Goal: Navigation & Orientation: Find specific page/section

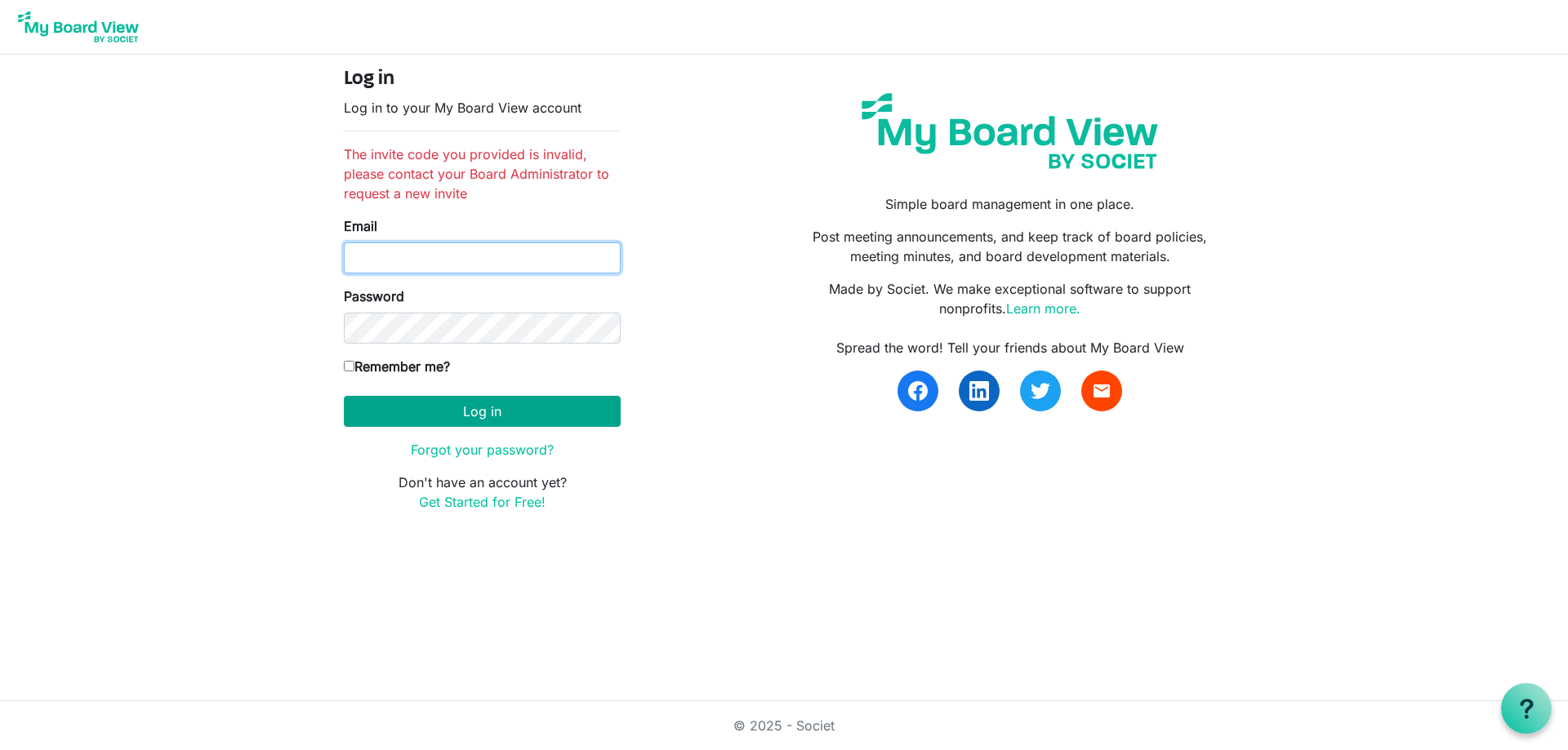
type input "nickelle@gmail.com"
click at [508, 413] on button "Log in" at bounding box center [482, 411] width 276 height 31
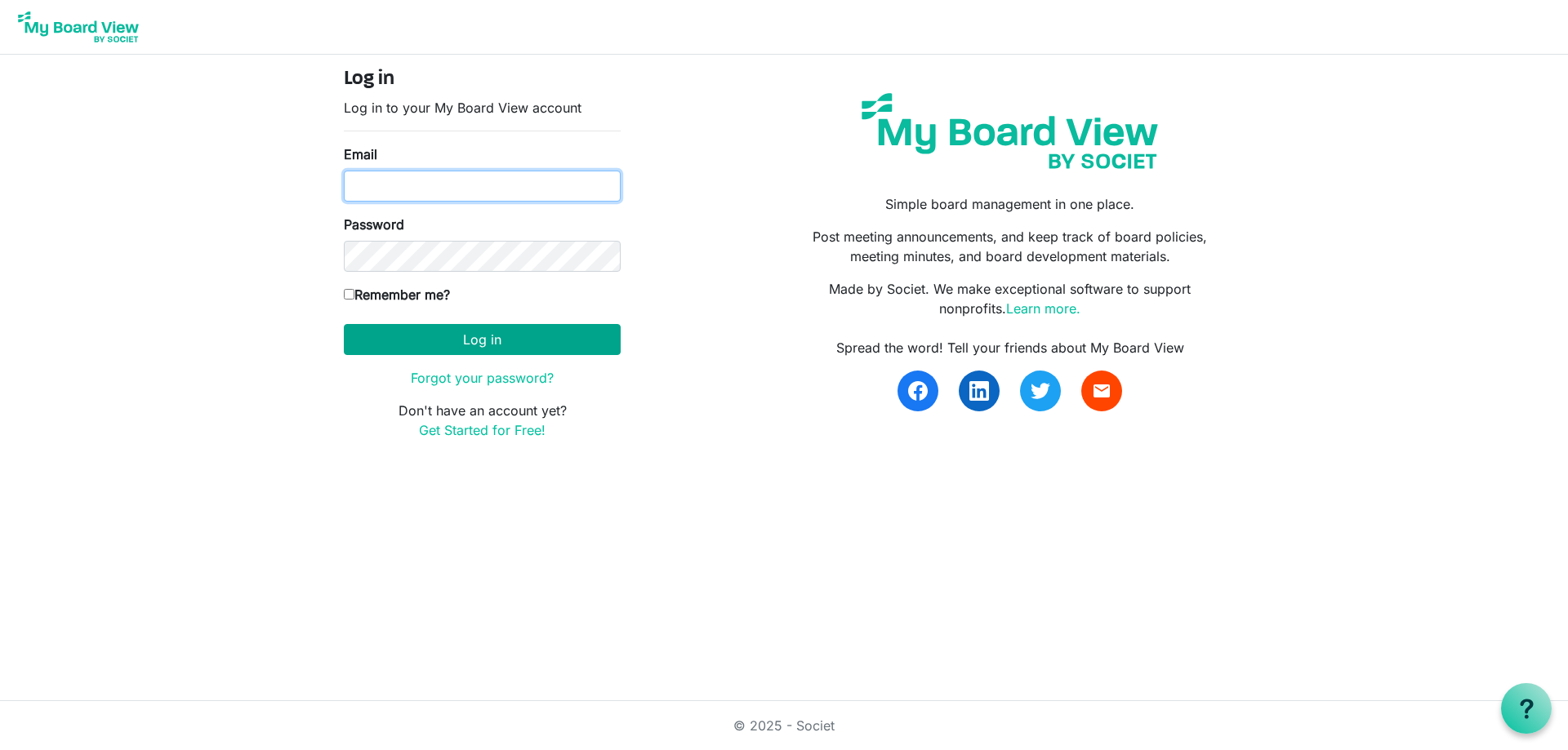
type input "nickelle@gmail.com"
click at [499, 338] on button "Log in" at bounding box center [482, 339] width 276 height 31
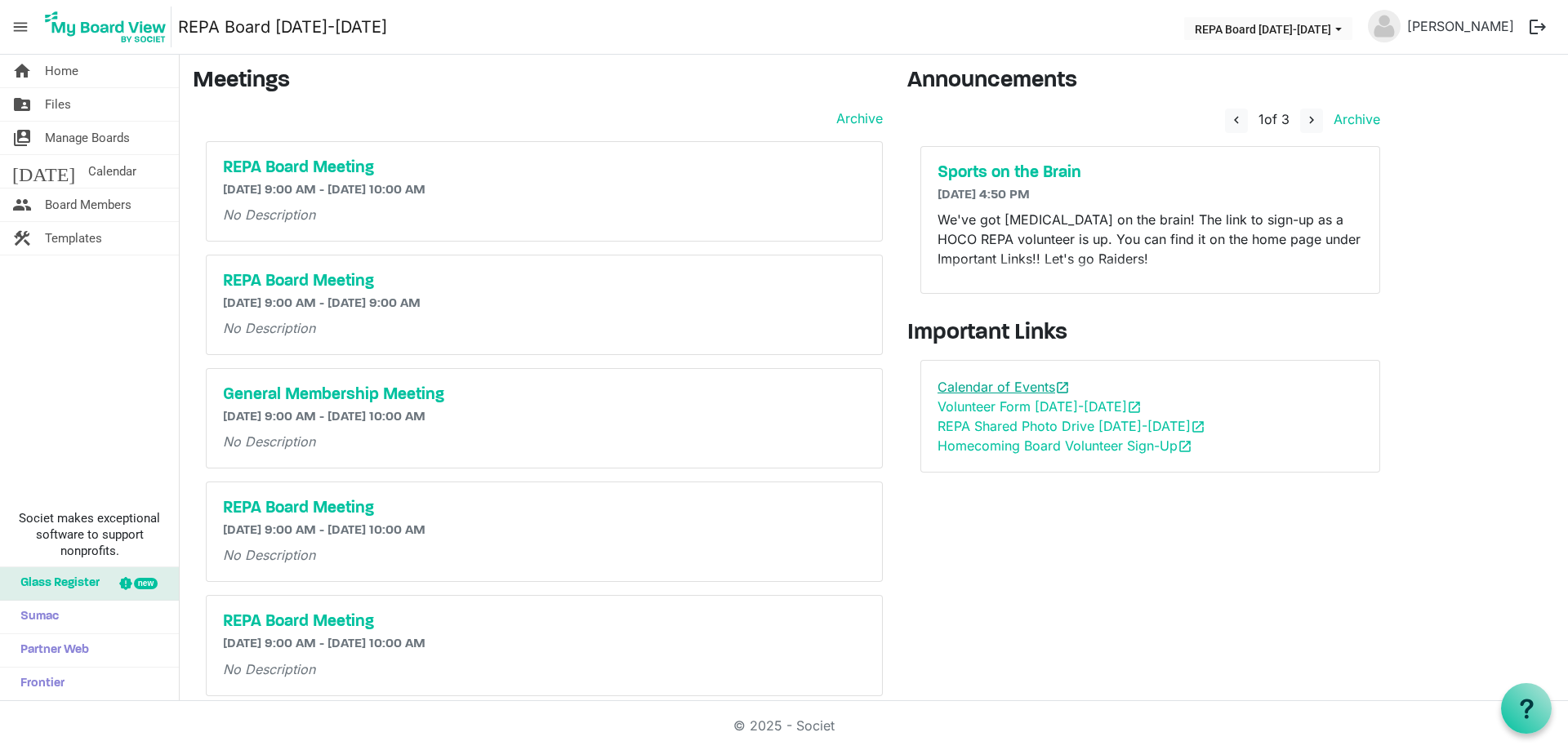
click at [988, 384] on link "Calendar of Events open_in_new" at bounding box center [1003, 386] width 132 height 17
click at [1065, 423] on link "REPA Shared Photo Drive 2025-2026 open_in_new" at bounding box center [1071, 426] width 268 height 17
click at [1089, 444] on link "Homecoming Board Volunteer Sign-Up open_in_new" at bounding box center [1065, 446] width 255 height 17
click at [281, 162] on h5 "REPA Board Meeting" at bounding box center [544, 168] width 642 height 19
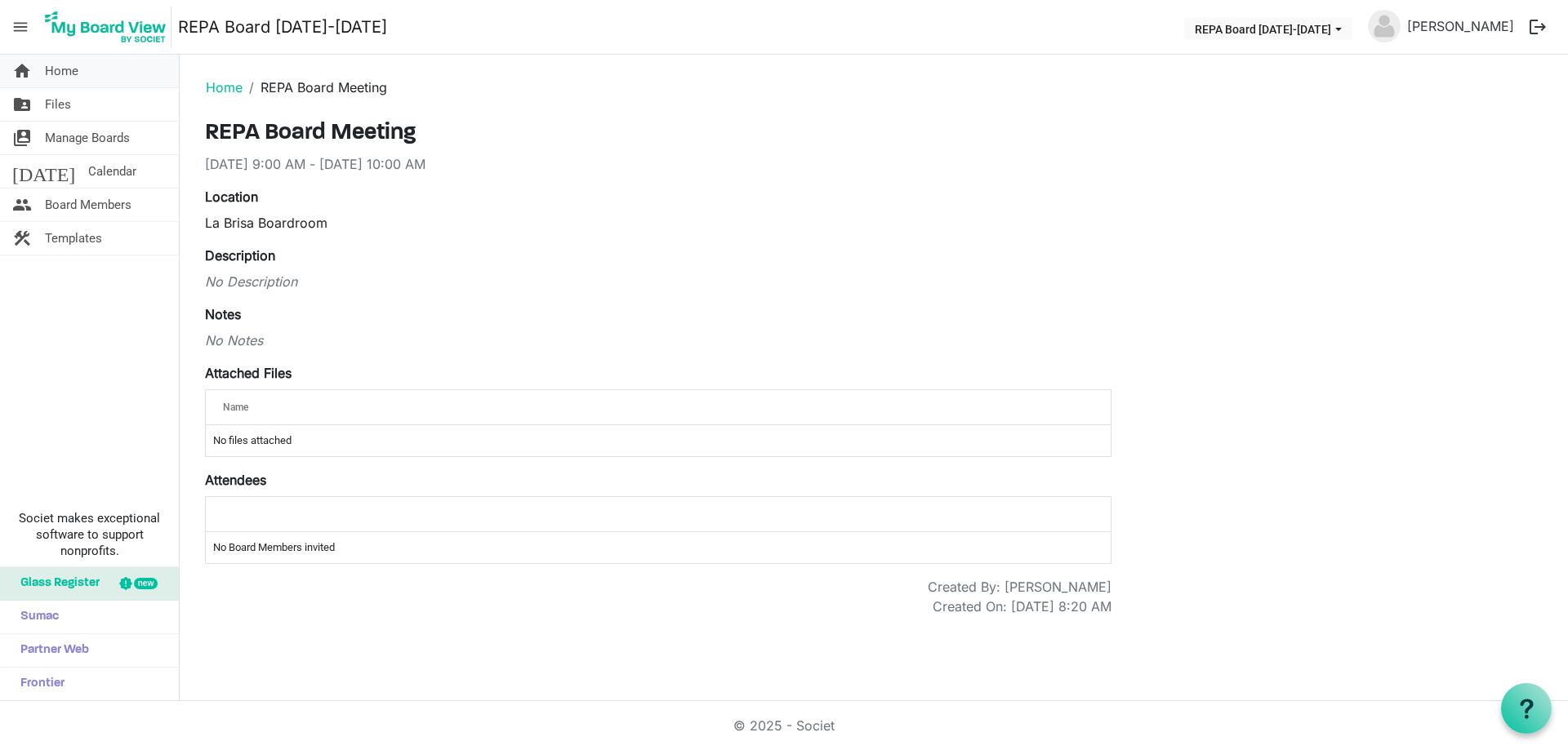
click at [74, 68] on span "Home" at bounding box center [61, 71] width 33 height 33
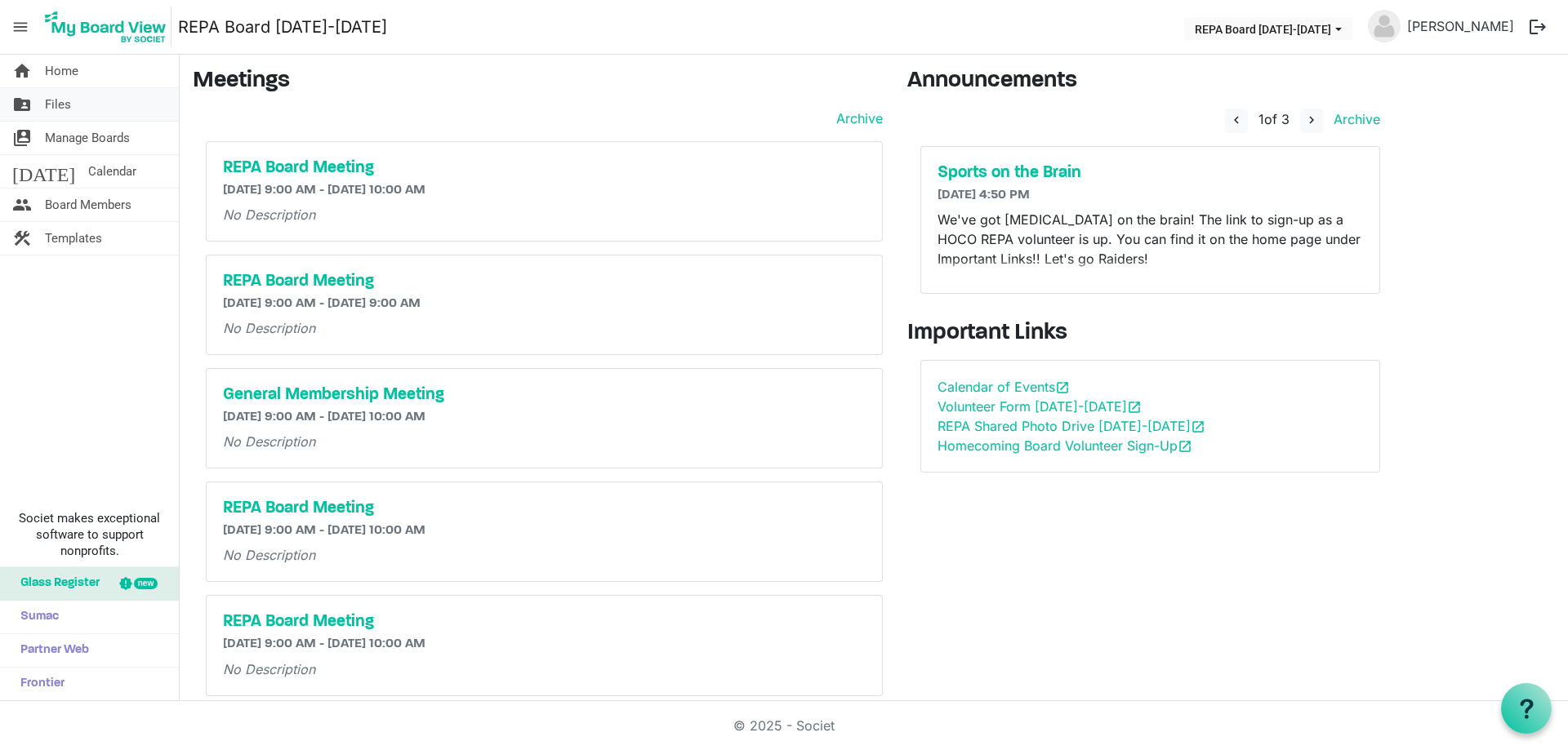
click at [53, 106] on span "Files" at bounding box center [57, 105] width 26 height 33
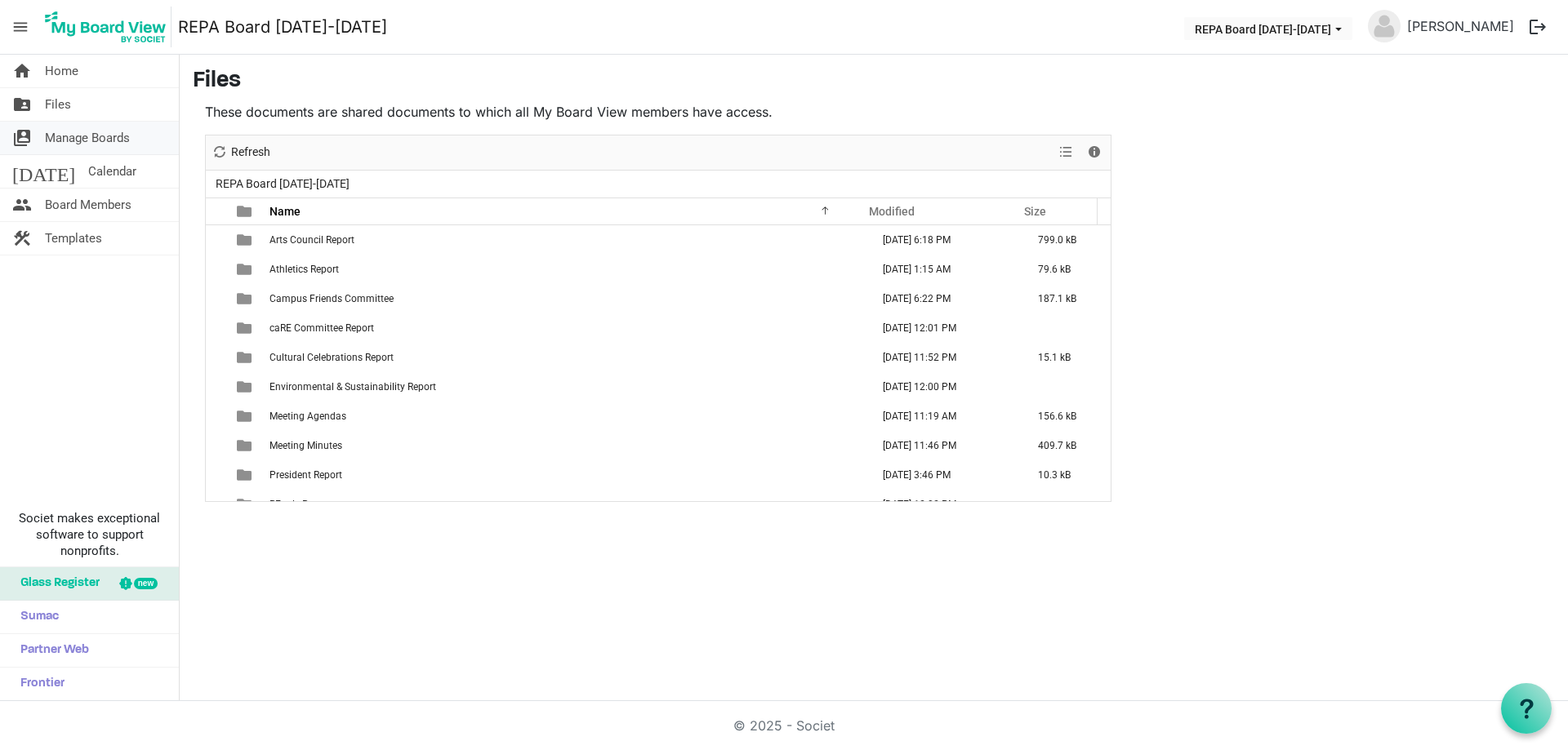
click at [105, 134] on span "Manage Boards" at bounding box center [87, 138] width 85 height 33
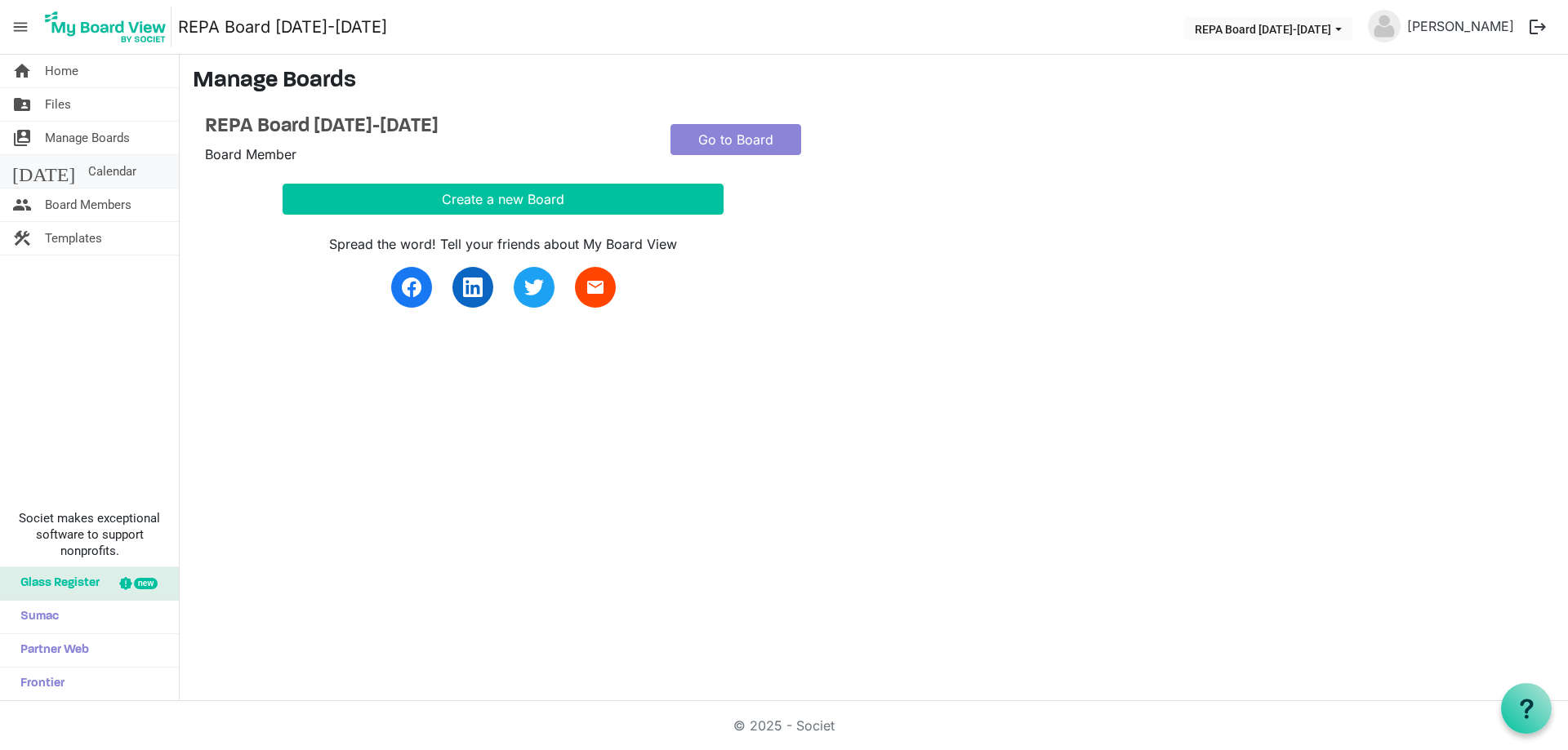
click at [89, 162] on span "Calendar" at bounding box center [113, 171] width 49 height 33
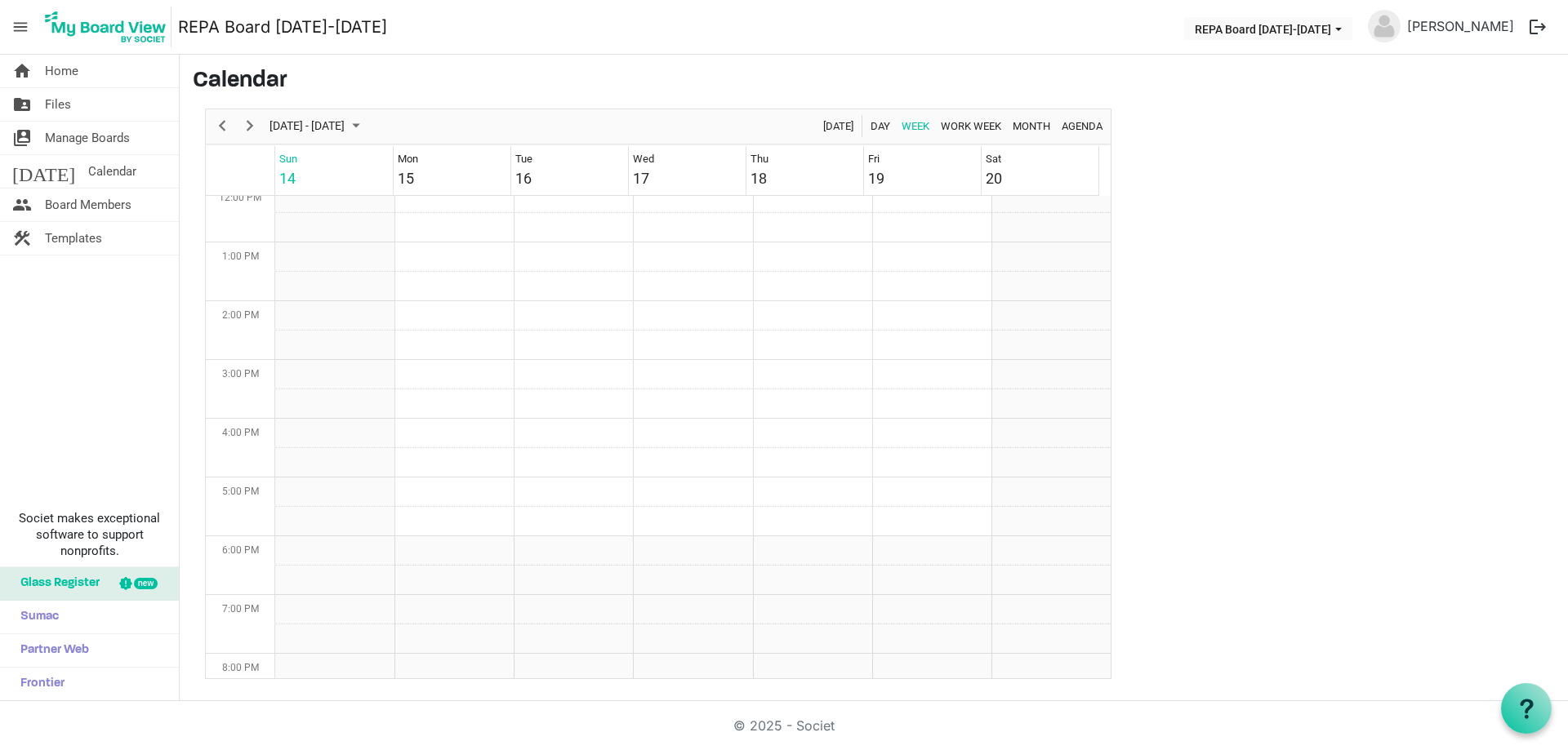
scroll to position [773, 0]
click at [79, 197] on span "Board Members" at bounding box center [88, 205] width 87 height 33
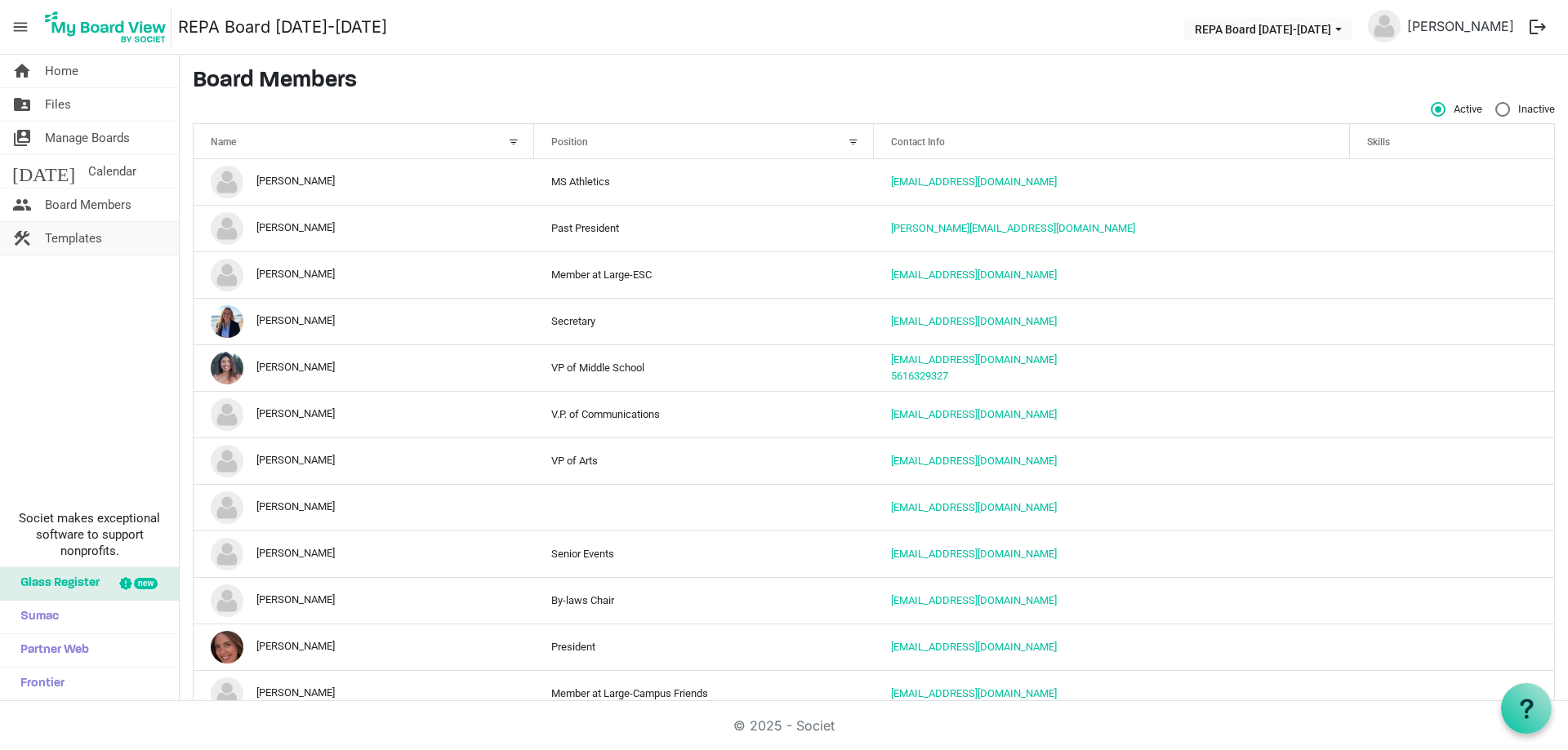
click at [84, 236] on span "Templates" at bounding box center [73, 238] width 57 height 33
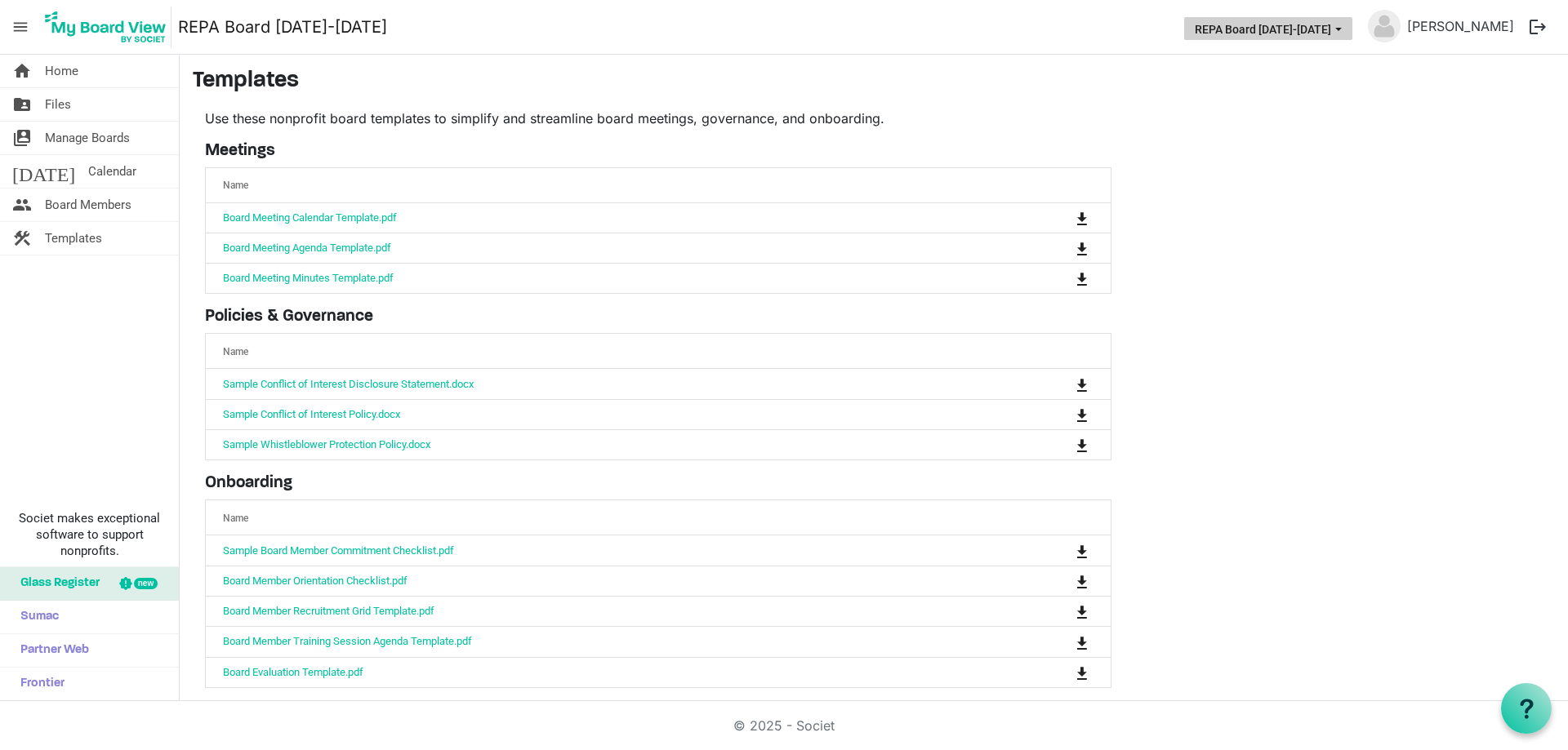
click at [1294, 24] on button "REPA Board [DATE]-[DATE]" at bounding box center [1268, 28] width 168 height 22
click at [1289, 55] on li "REPA Board [DATE]-[DATE]" at bounding box center [1286, 61] width 160 height 29
click at [69, 71] on span "Home" at bounding box center [61, 71] width 33 height 33
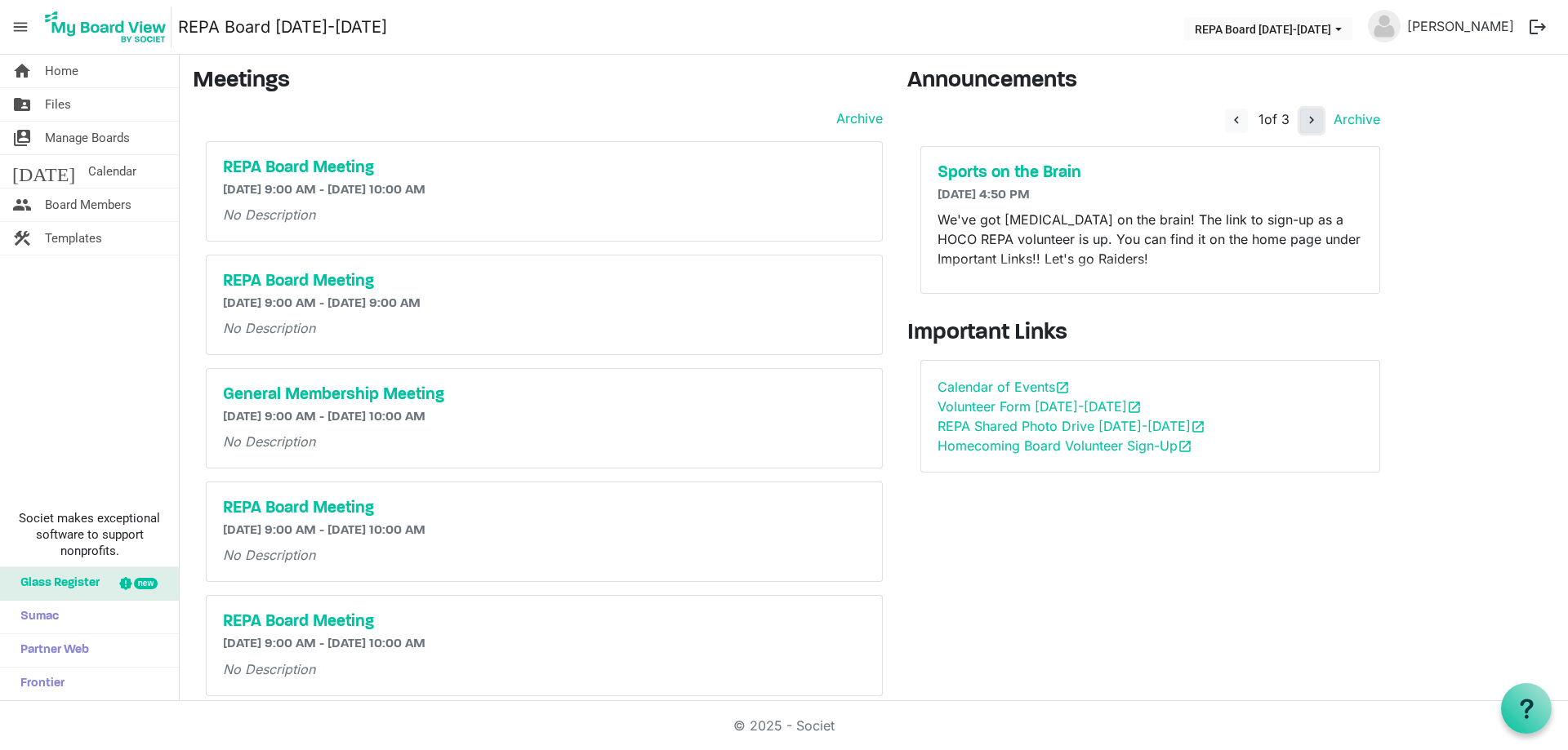
click at [1311, 118] on span "navigate_next" at bounding box center [1311, 120] width 15 height 15
click at [1310, 118] on span "navigate_next" at bounding box center [1311, 120] width 15 height 15
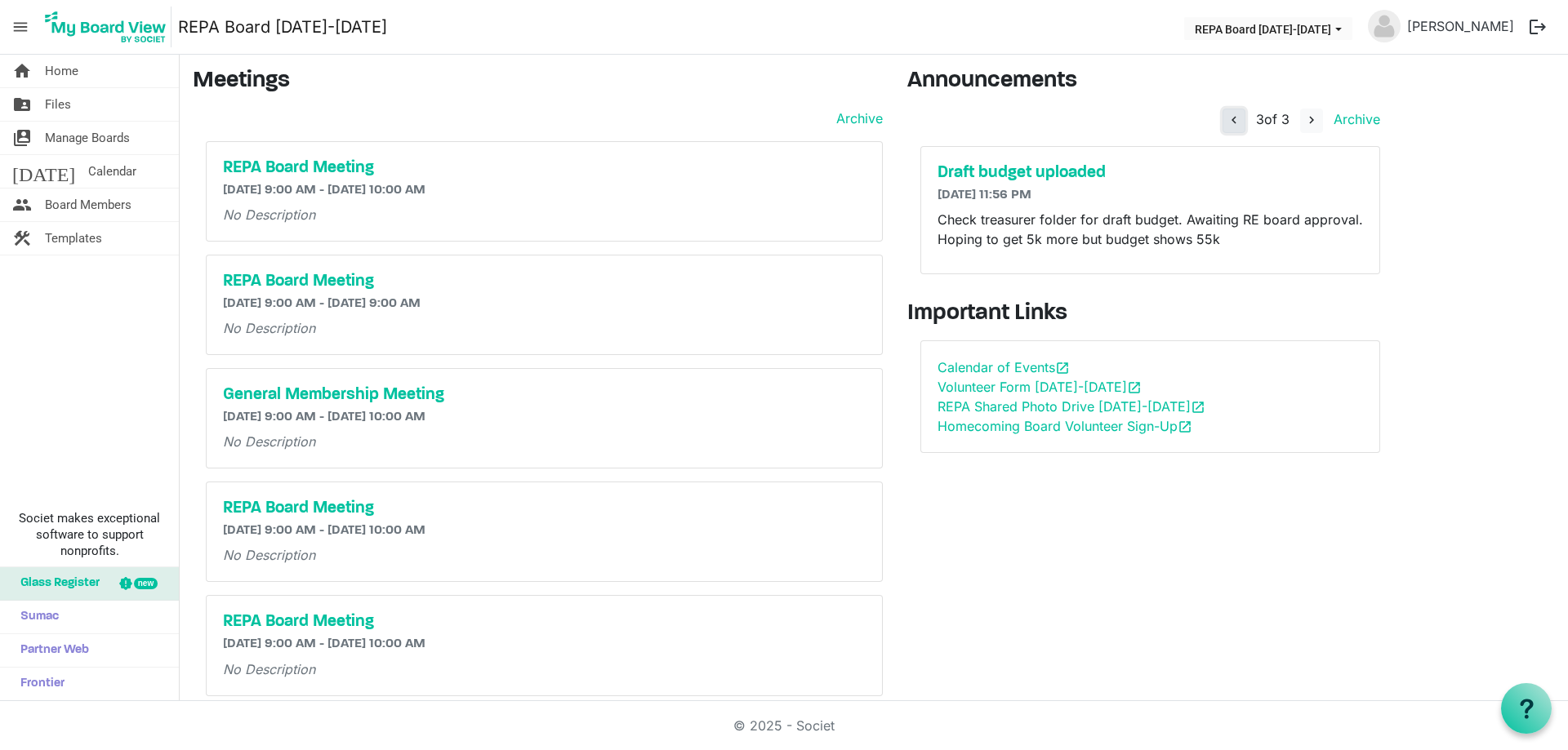
click at [1234, 122] on span "navigate_before" at bounding box center [1233, 120] width 15 height 15
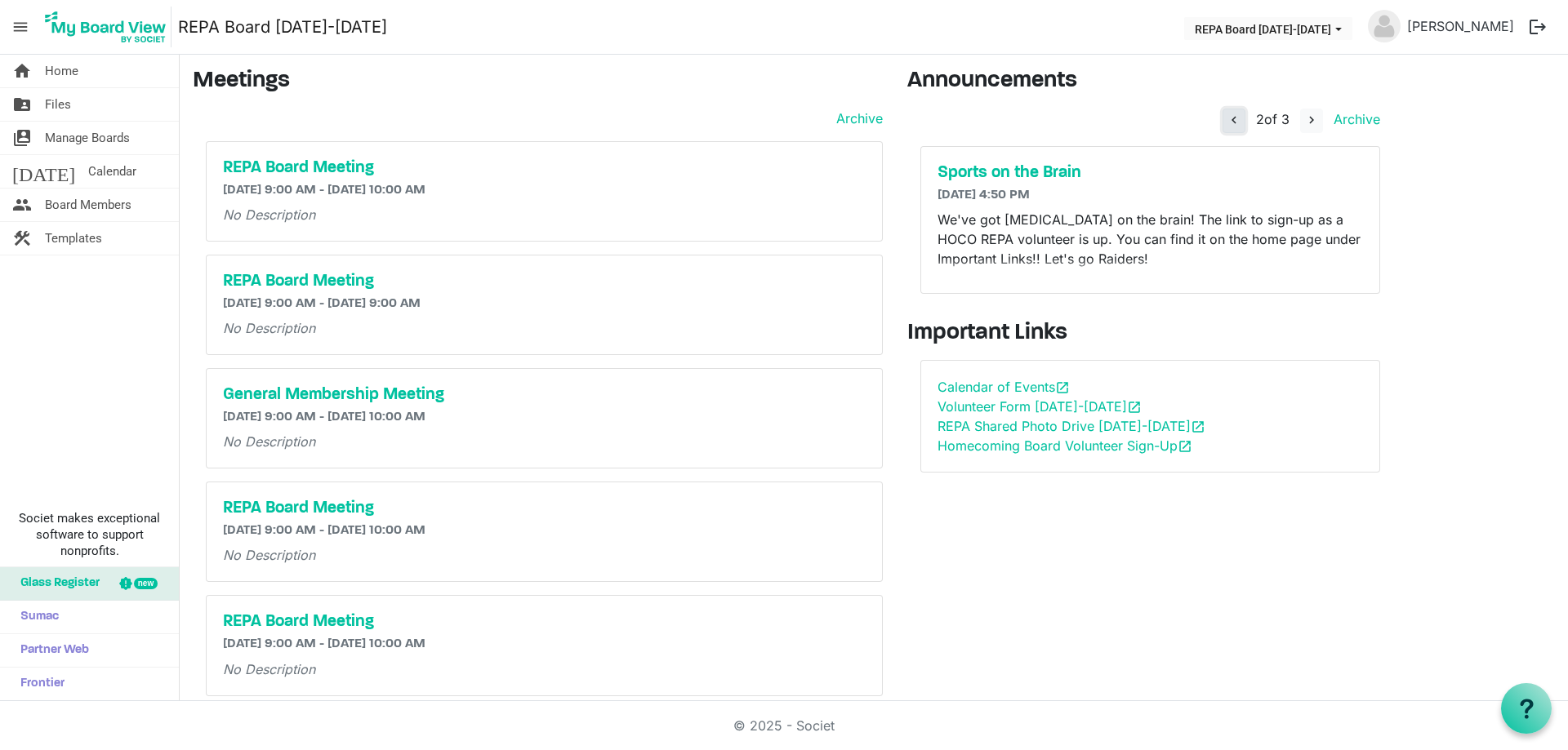
click at [1234, 122] on span "navigate_before" at bounding box center [1233, 120] width 15 height 15
click at [1311, 121] on span "navigate_next" at bounding box center [1311, 120] width 15 height 15
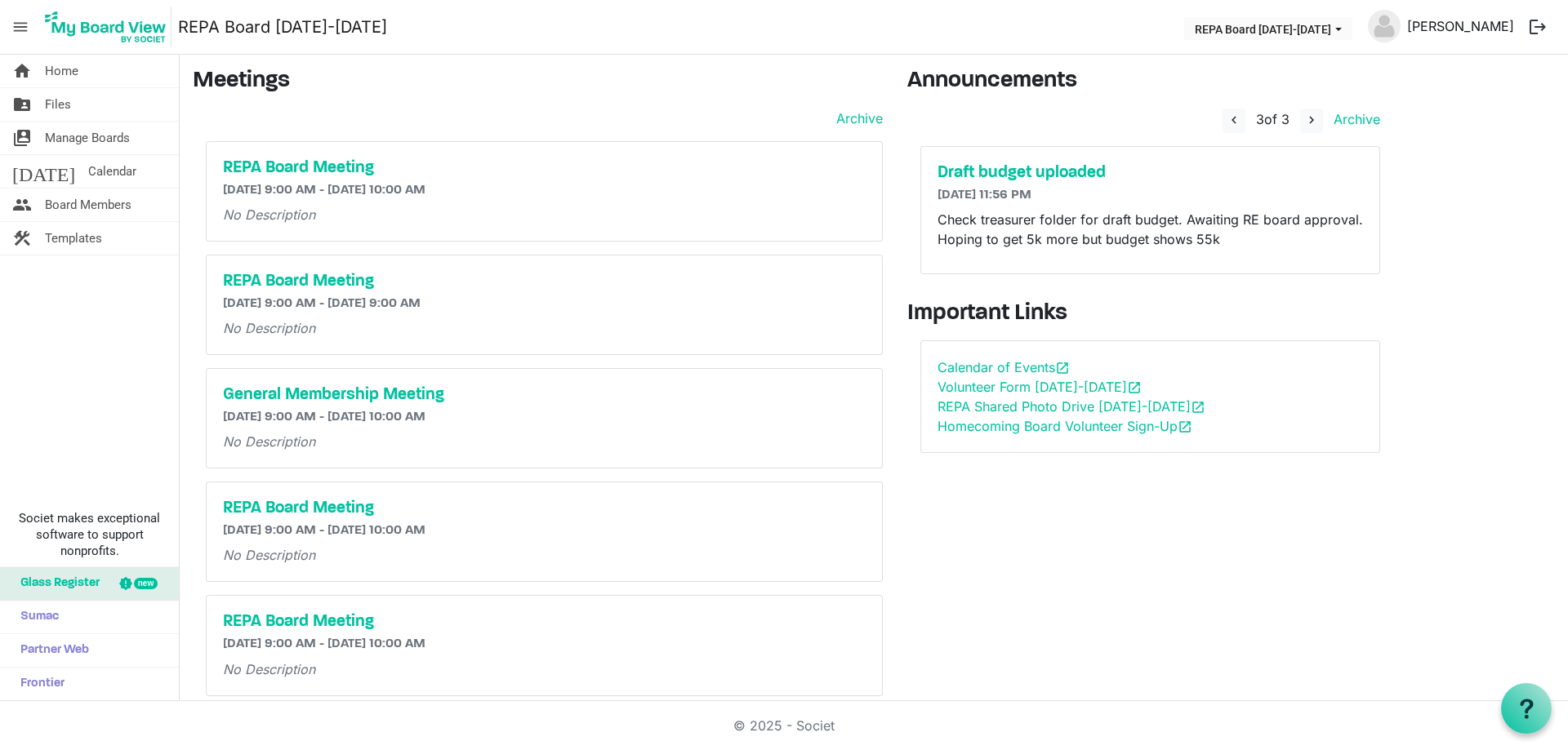
click at [1475, 29] on link "[PERSON_NAME]" at bounding box center [1460, 26] width 120 height 33
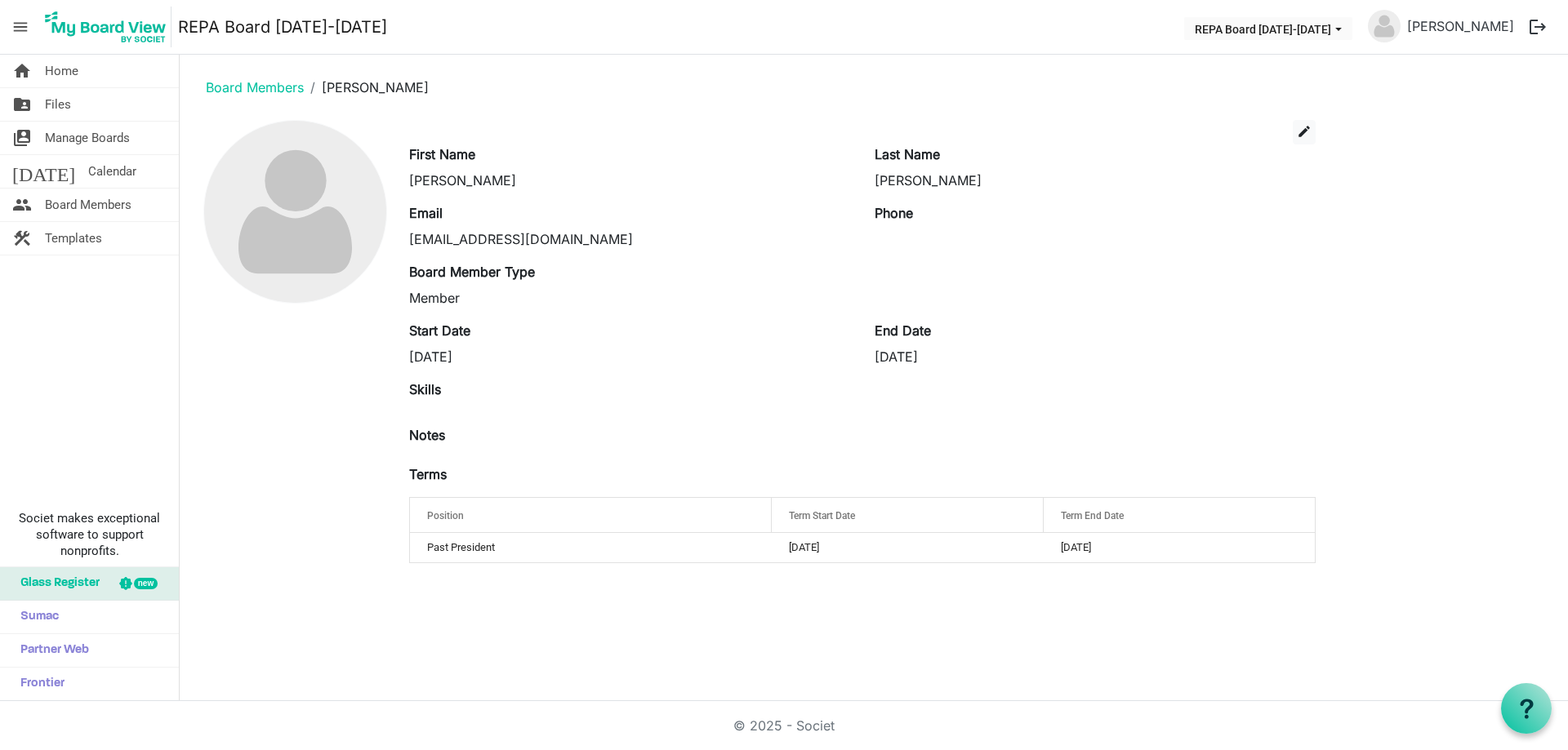
click at [19, 22] on span "menu" at bounding box center [20, 27] width 31 height 31
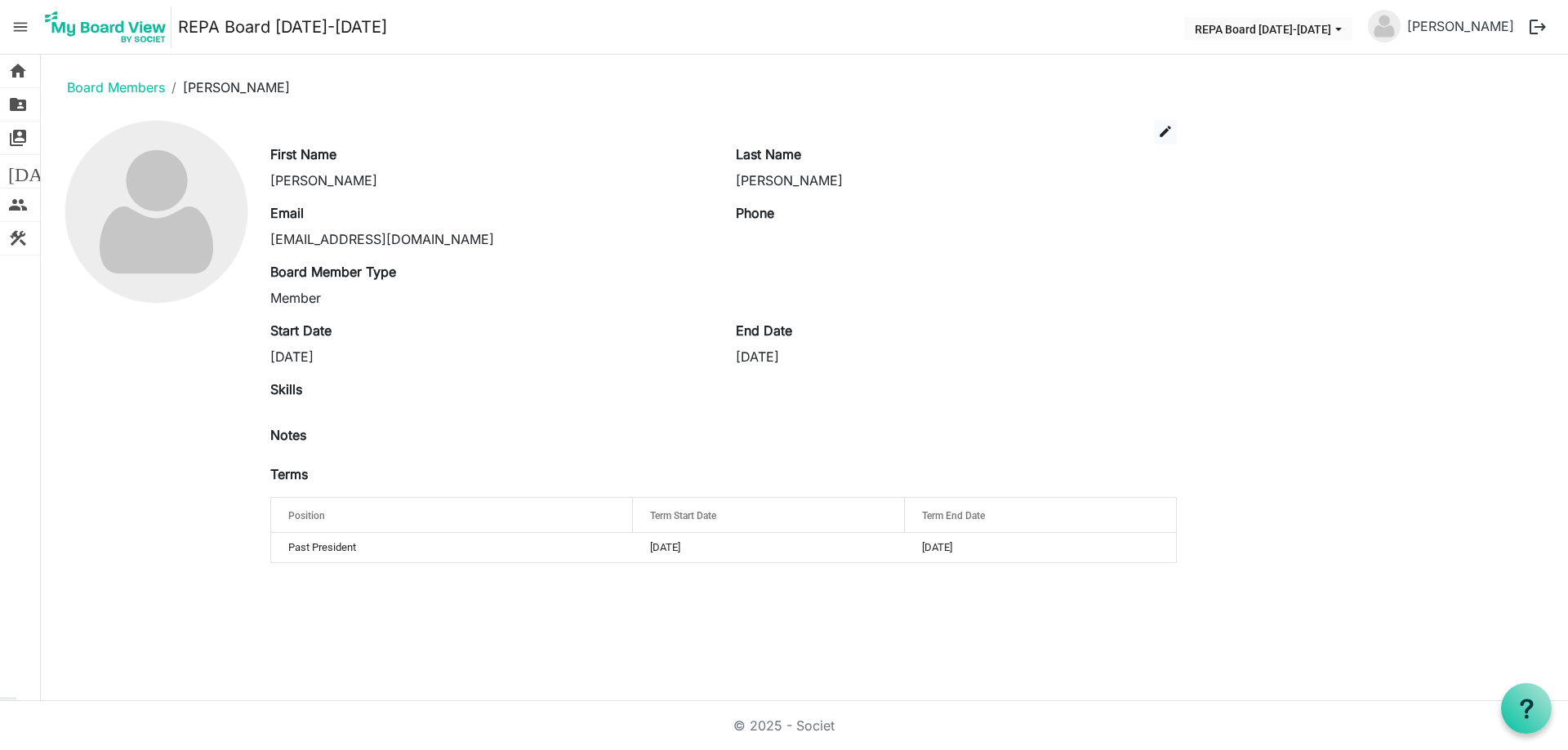
click at [19, 22] on span "menu" at bounding box center [20, 27] width 31 height 31
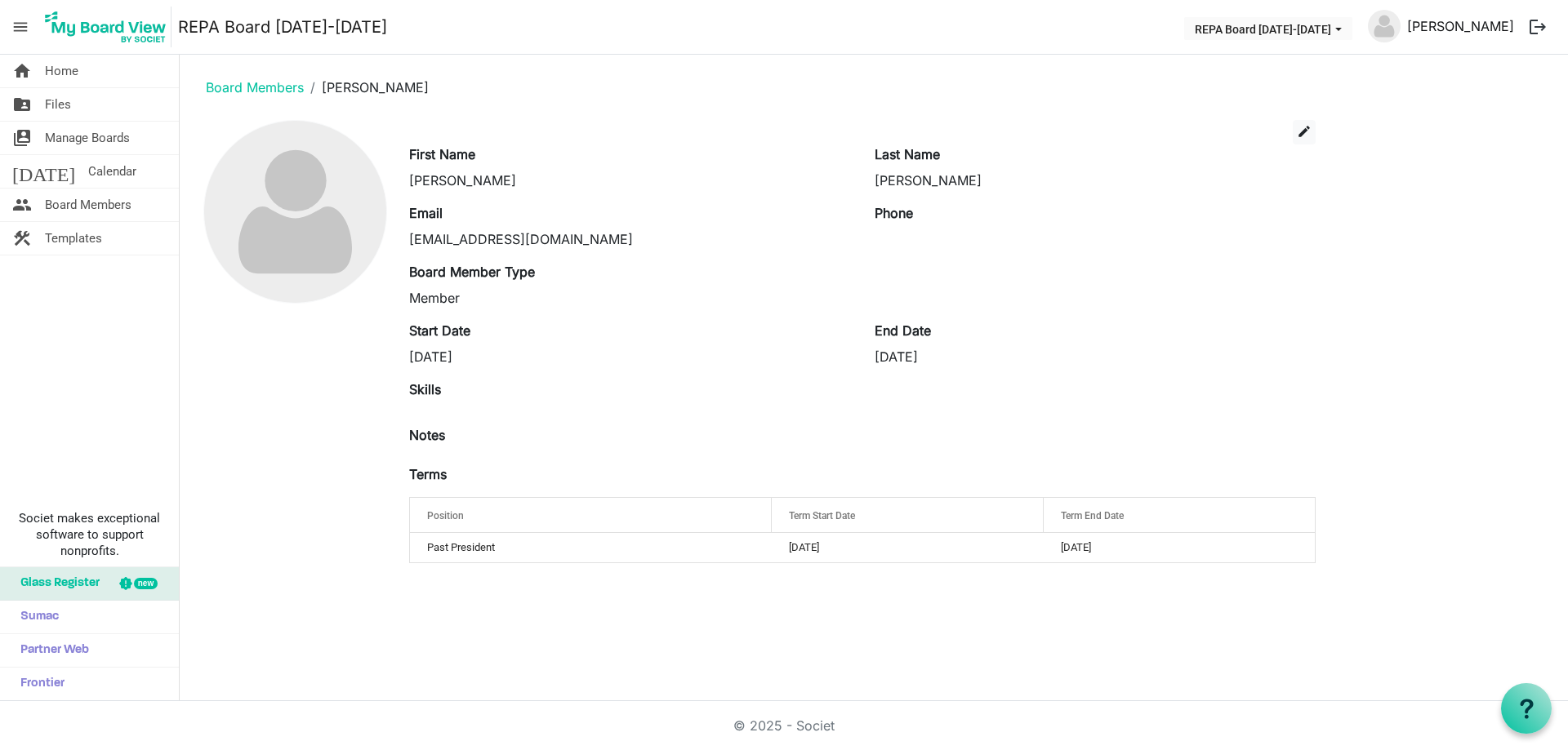
click at [1478, 30] on link "[PERSON_NAME]" at bounding box center [1460, 26] width 120 height 33
click at [70, 63] on span "Home" at bounding box center [61, 71] width 33 height 33
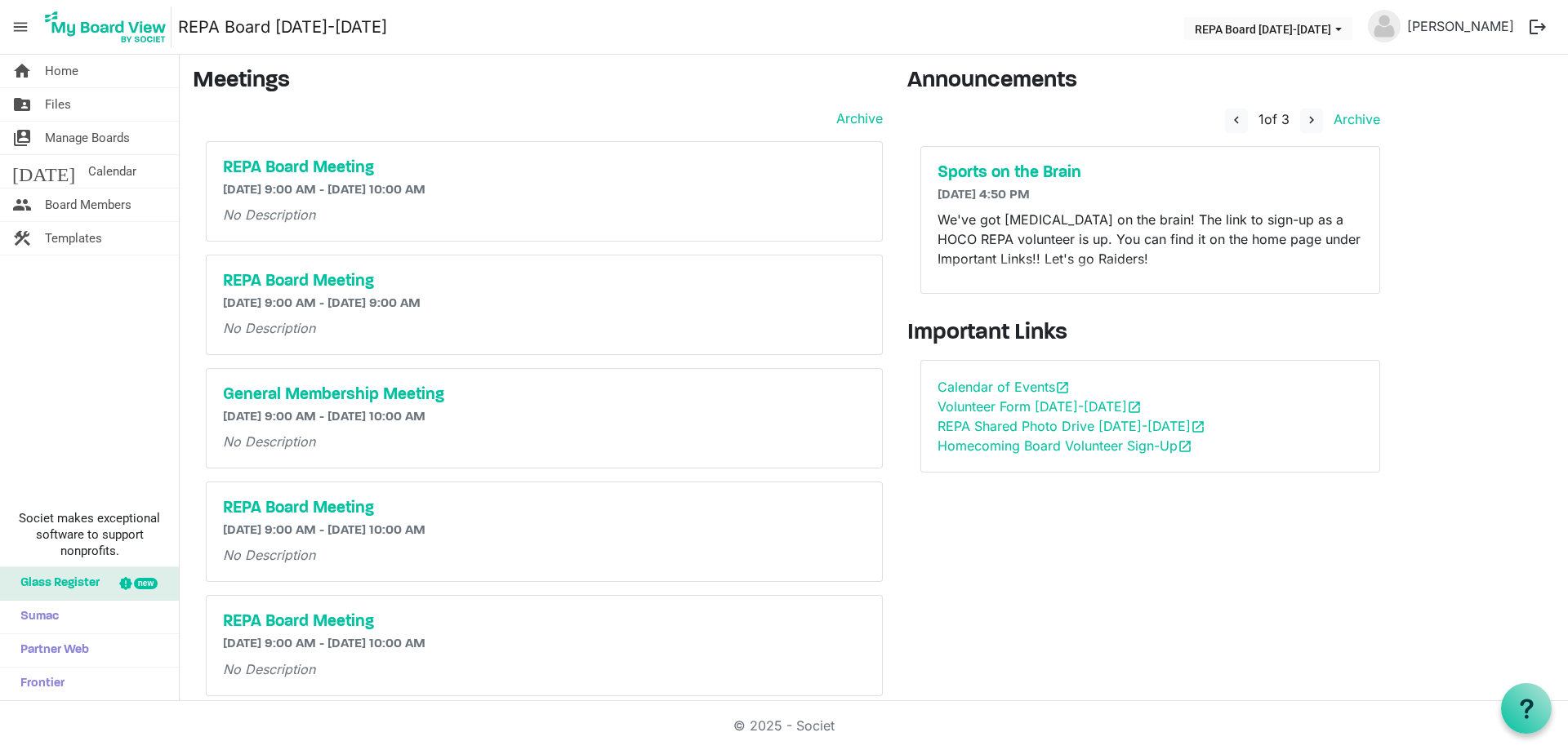
click at [25, 28] on span "menu" at bounding box center [20, 27] width 31 height 31
